Goal: Task Accomplishment & Management: Use online tool/utility

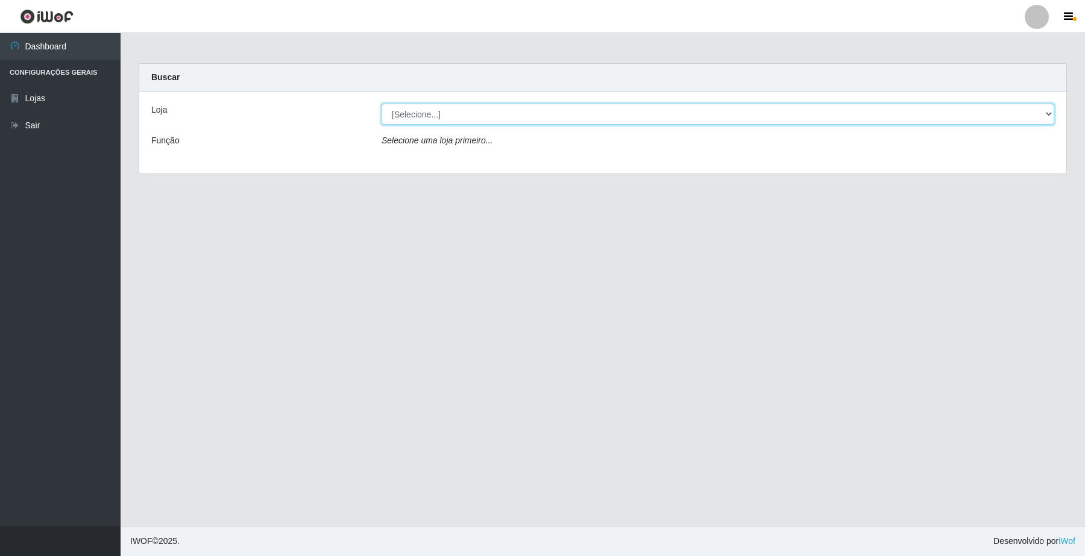
click at [521, 115] on select "[Selecione...] O Filezão - Centenário" at bounding box center [717, 114] width 673 height 21
select select "203"
click at [381, 104] on select "[Selecione...] O Filezão - Centenário" at bounding box center [717, 114] width 673 height 21
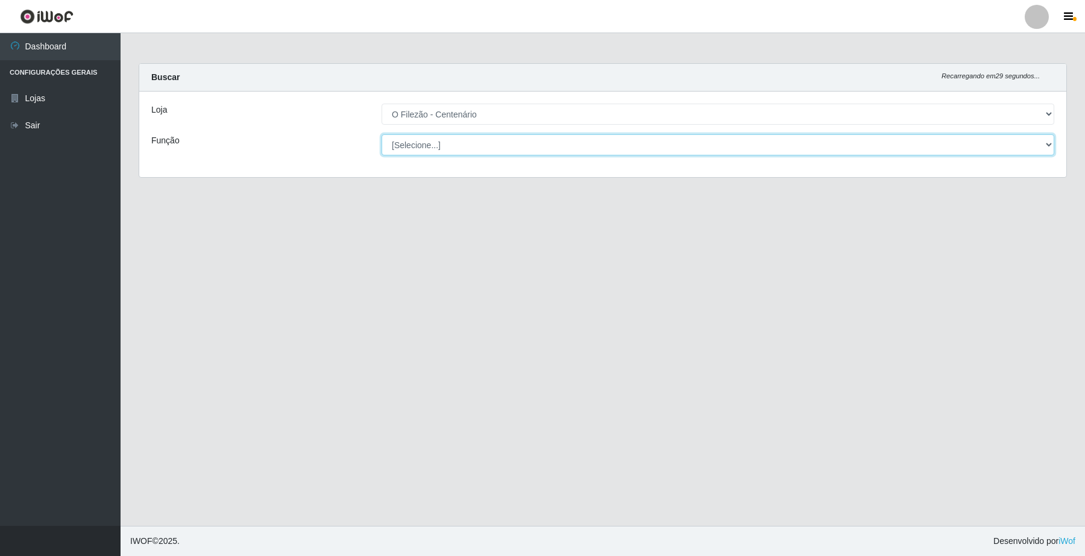
drag, startPoint x: 519, startPoint y: 124, endPoint x: 513, endPoint y: 151, distance: 27.7
click at [513, 151] on select "[Selecione...] Auxiliar de Estacionamento Auxiliar de Estacionamento + Auxiliar…" at bounding box center [717, 144] width 673 height 21
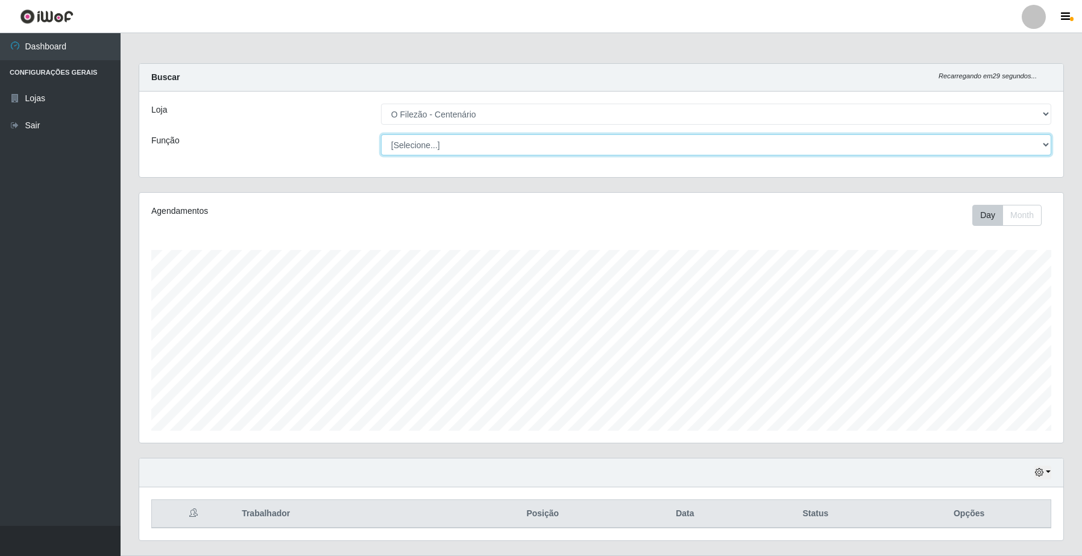
scroll to position [251, 923]
click at [381, 134] on select "[Selecione...] Auxiliar de Estacionamento Auxiliar de Estacionamento + Auxiliar…" at bounding box center [716, 144] width 670 height 21
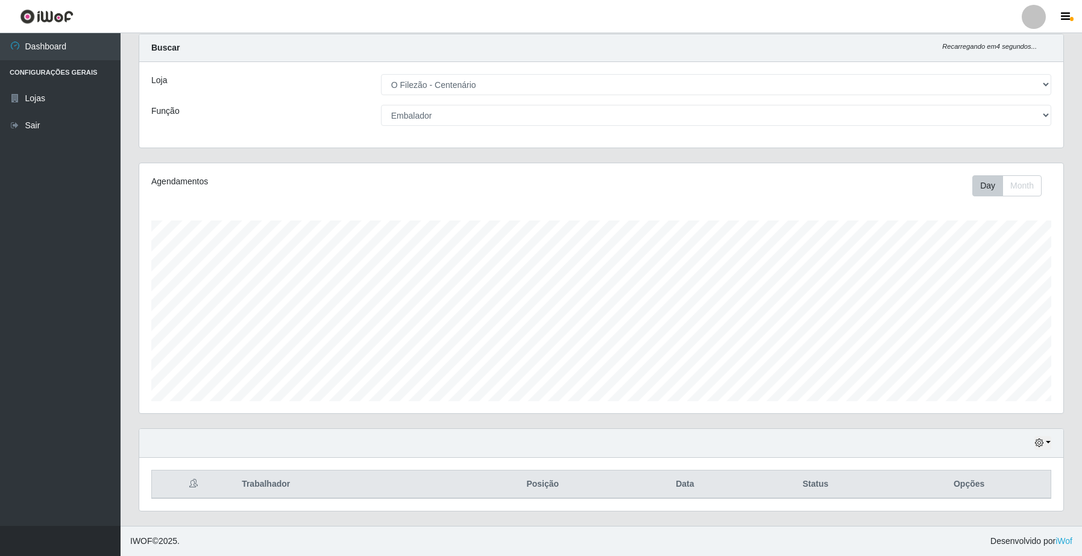
click at [561, 125] on div "Loja [Selecione...] O Filezão - Centenário Função [Selecione...] Auxiliar de Es…" at bounding box center [601, 105] width 924 height 86
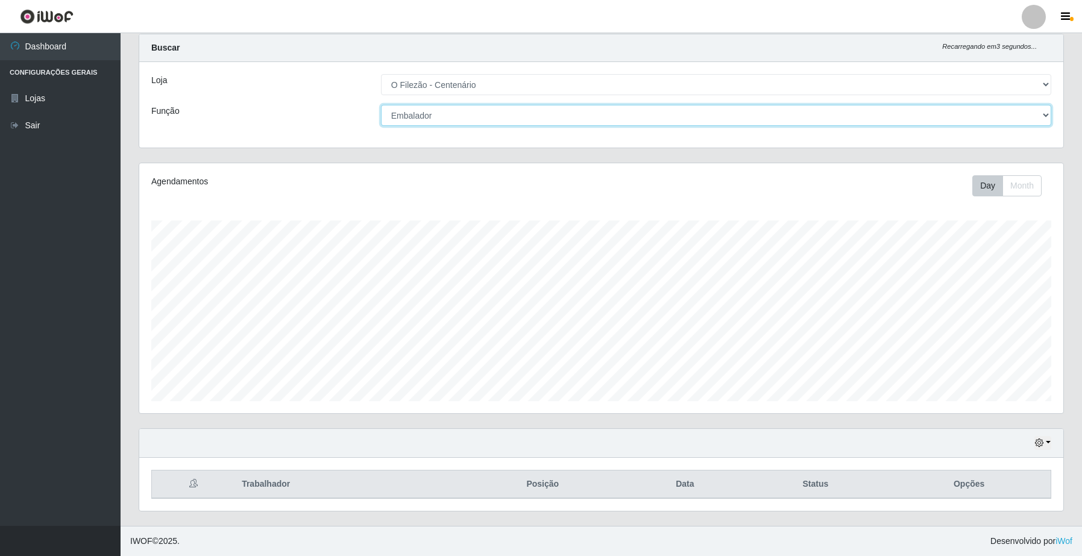
click at [565, 116] on select "[Selecione...] Auxiliar de Estacionamento Auxiliar de Estacionamento + Auxiliar…" at bounding box center [716, 115] width 670 height 21
click at [381, 105] on select "[Selecione...] Auxiliar de Estacionamento Auxiliar de Estacionamento + Auxiliar…" at bounding box center [716, 115] width 670 height 21
click at [500, 113] on select "[Selecione...] Auxiliar de Estacionamento Auxiliar de Estacionamento + Auxiliar…" at bounding box center [716, 115] width 670 height 21
select select "71"
click at [381, 105] on select "[Selecione...] Auxiliar de Estacionamento Auxiliar de Estacionamento + Auxiliar…" at bounding box center [716, 115] width 670 height 21
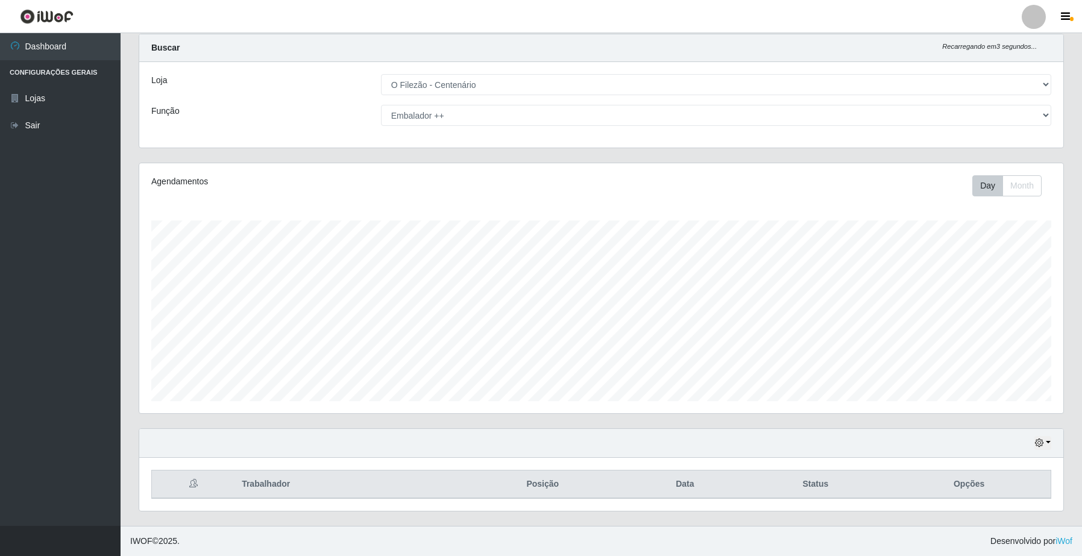
click at [601, 519] on div "Hoje 1 dia 3 dias 1 Semana Não encerrados Trabalhador Posição Data Status Opções" at bounding box center [601, 477] width 943 height 98
